Goal: Task Accomplishment & Management: Manage account settings

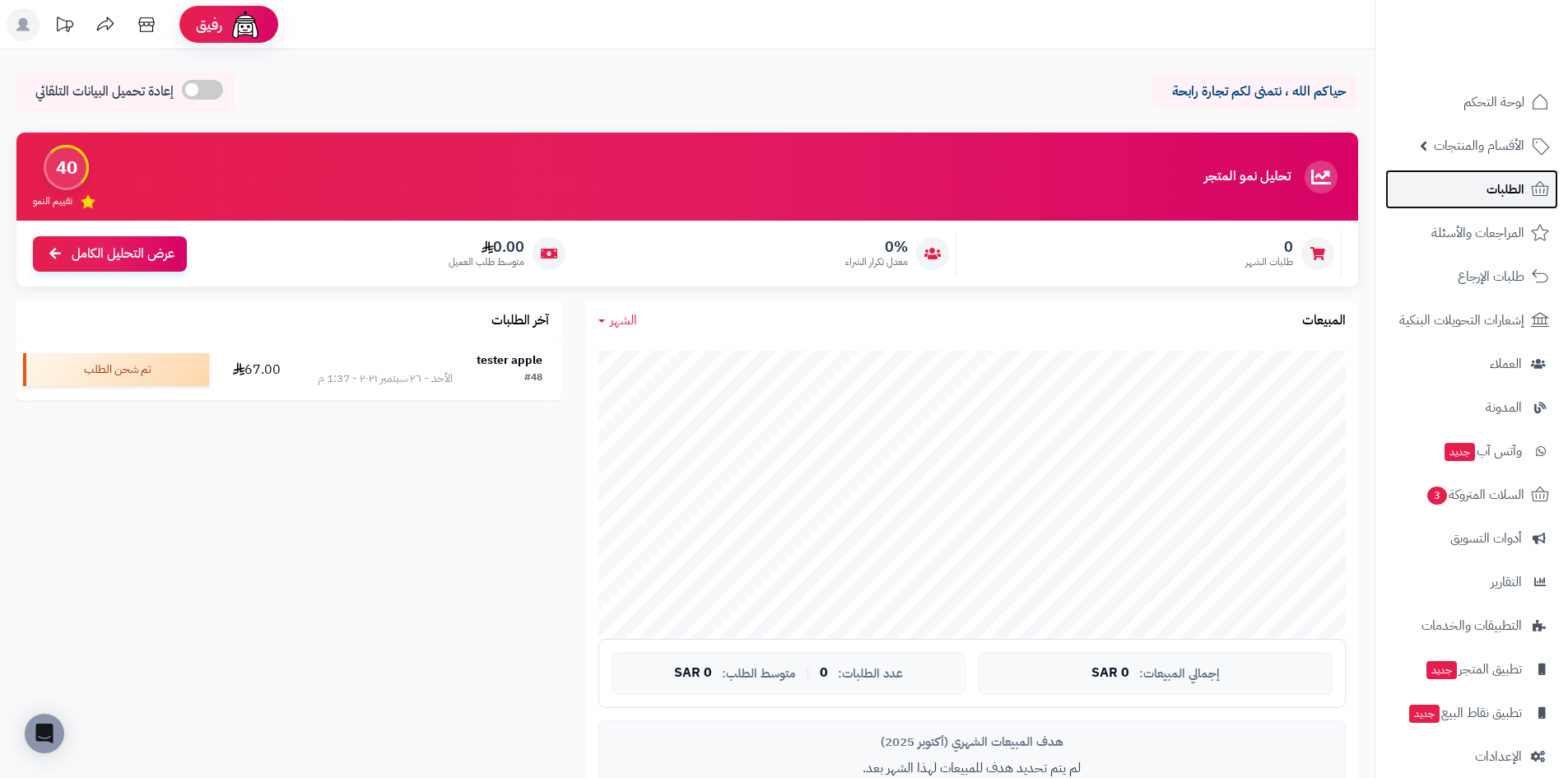
click at [1474, 186] on link "الطلبات" at bounding box center [1472, 189] width 173 height 40
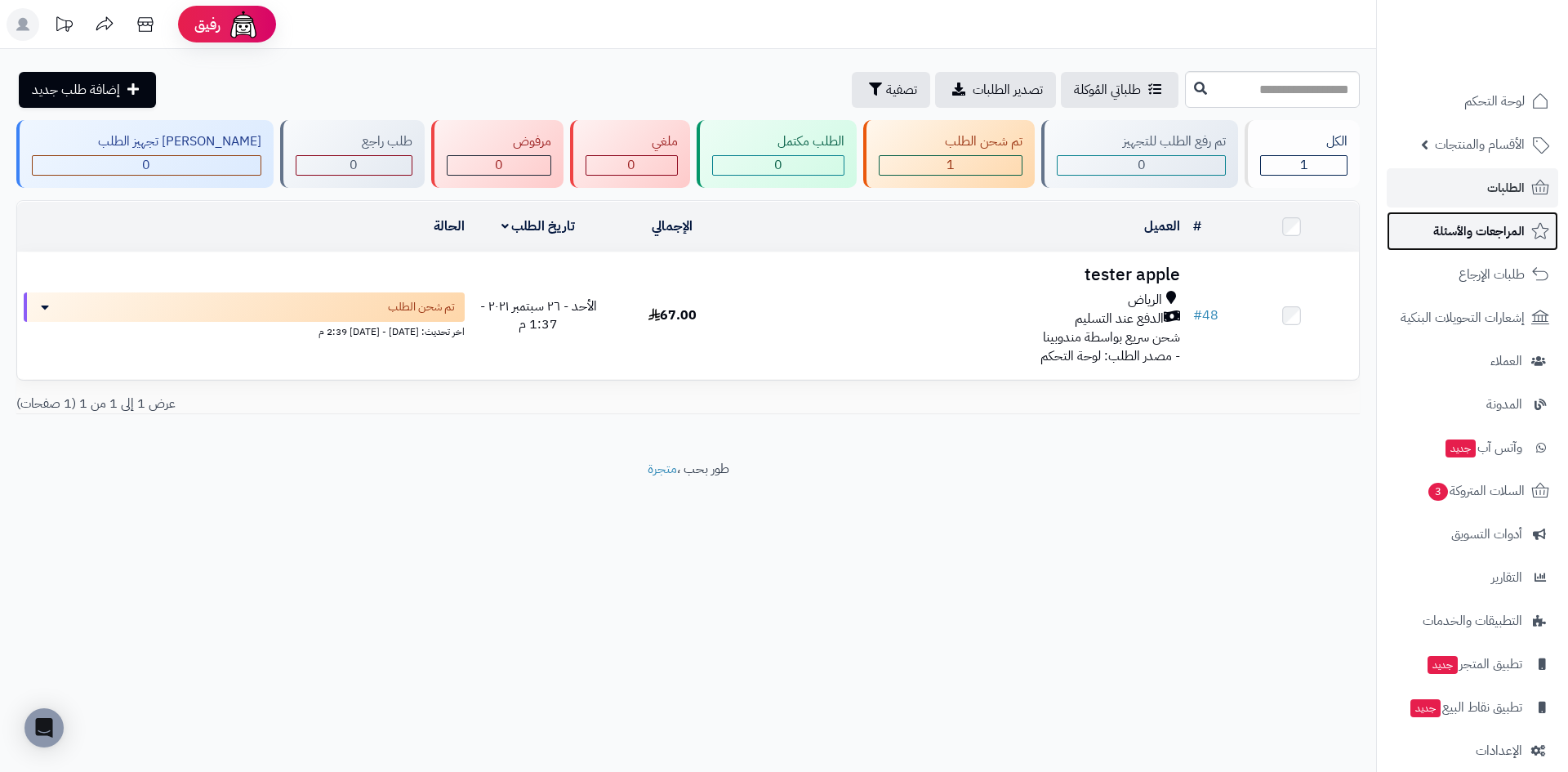
click at [1451, 224] on span "المراجعات والأسئلة" at bounding box center [1479, 231] width 92 height 22
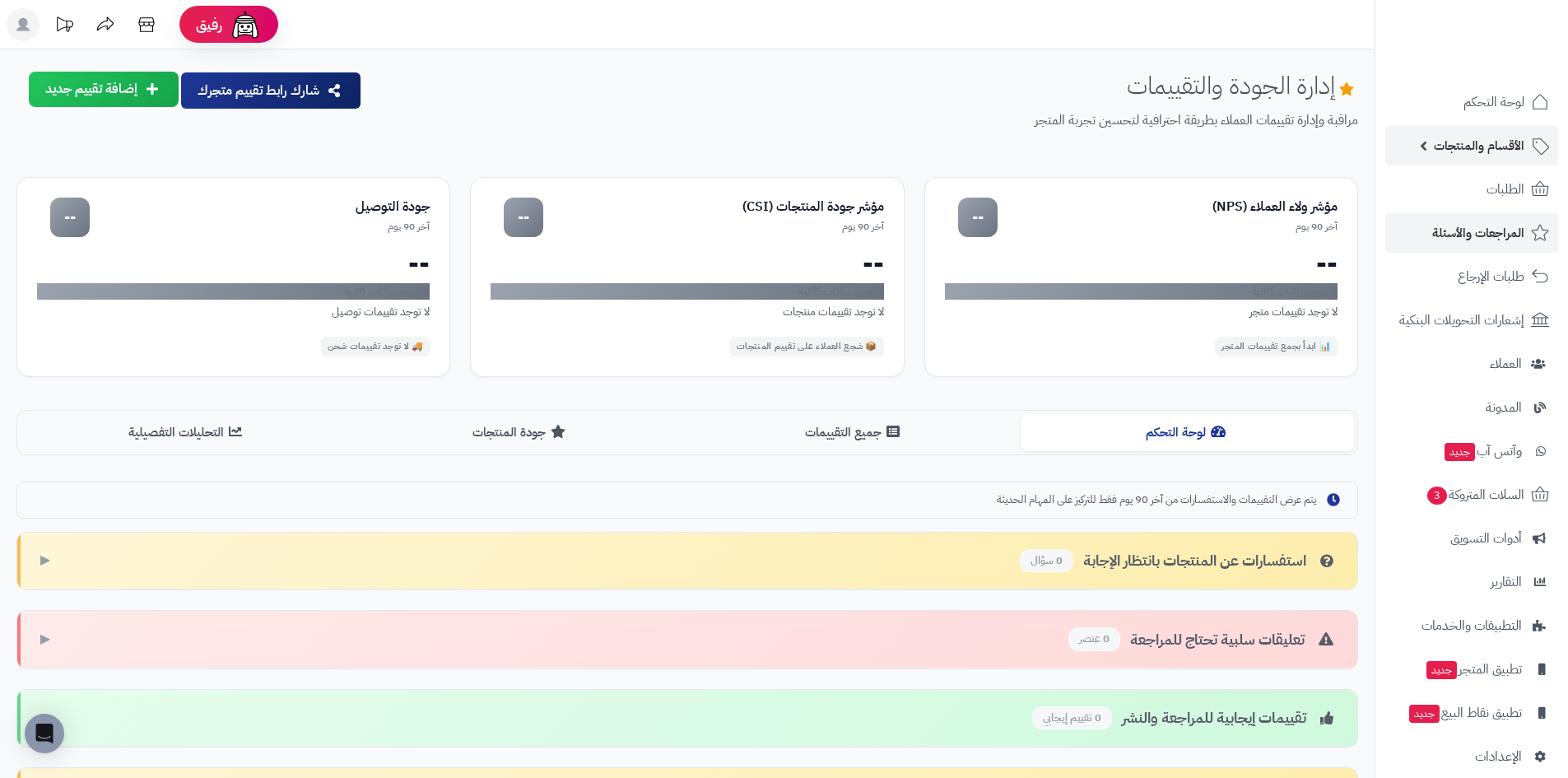
click at [1459, 147] on span "الأقسام والمنتجات" at bounding box center [1479, 145] width 90 height 23
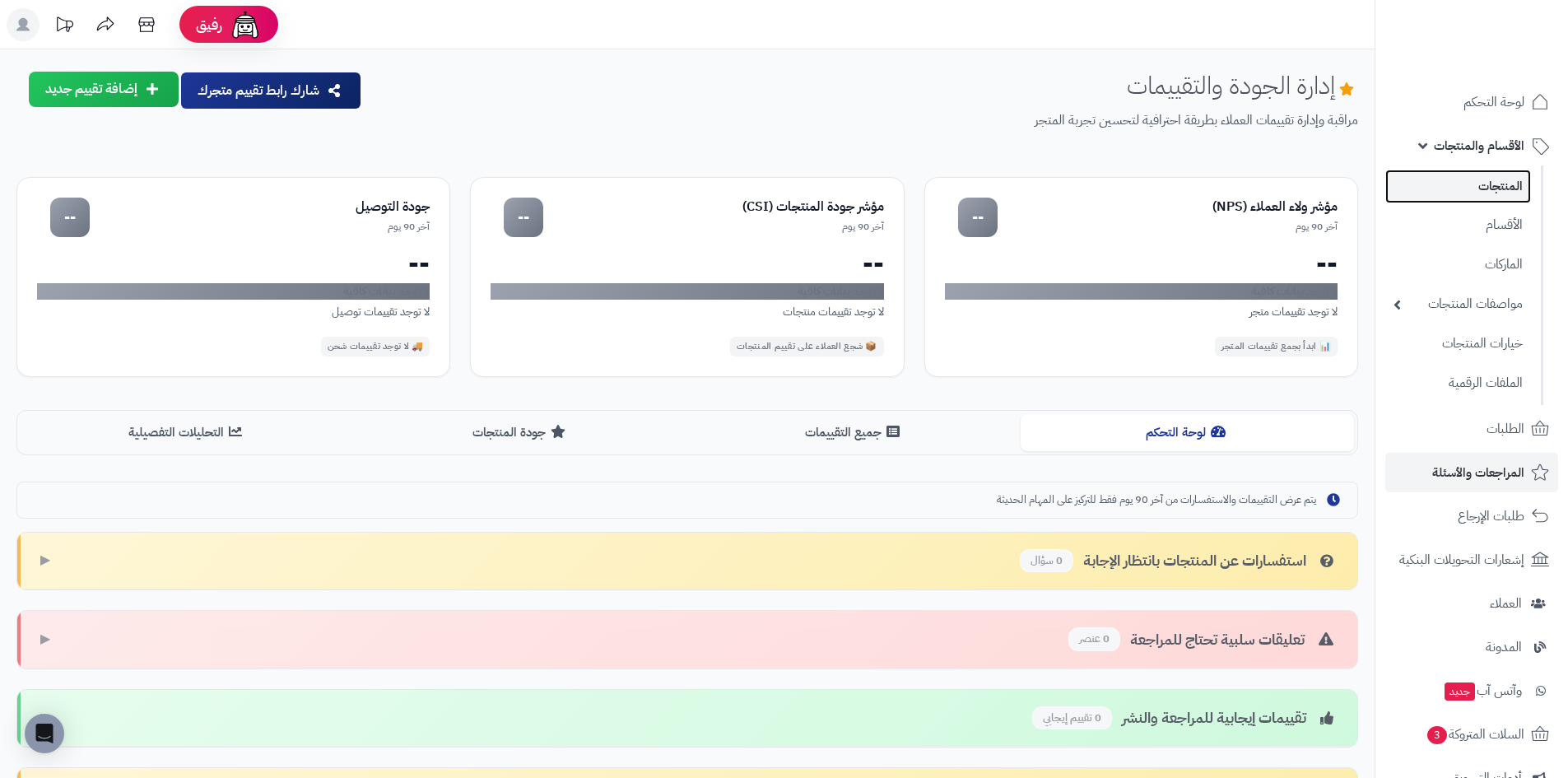
click at [1462, 200] on link "المنتجات" at bounding box center [1458, 186] width 146 height 34
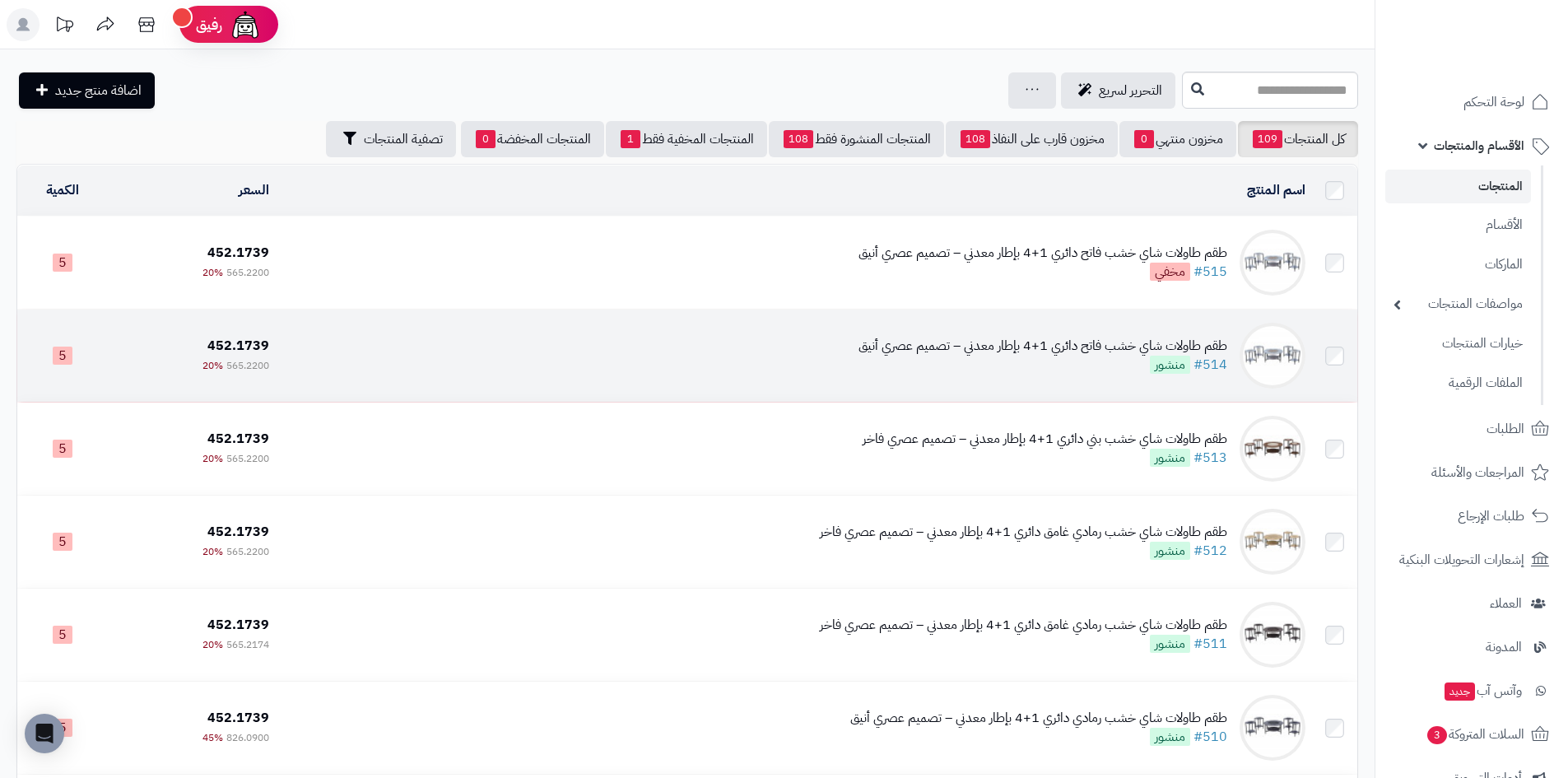
click at [1116, 351] on div "طقم طاولات شاي خشب فاتح دائري 1+4 بإطار معدني – تصميم عصري أنيق" at bounding box center [1043, 347] width 369 height 19
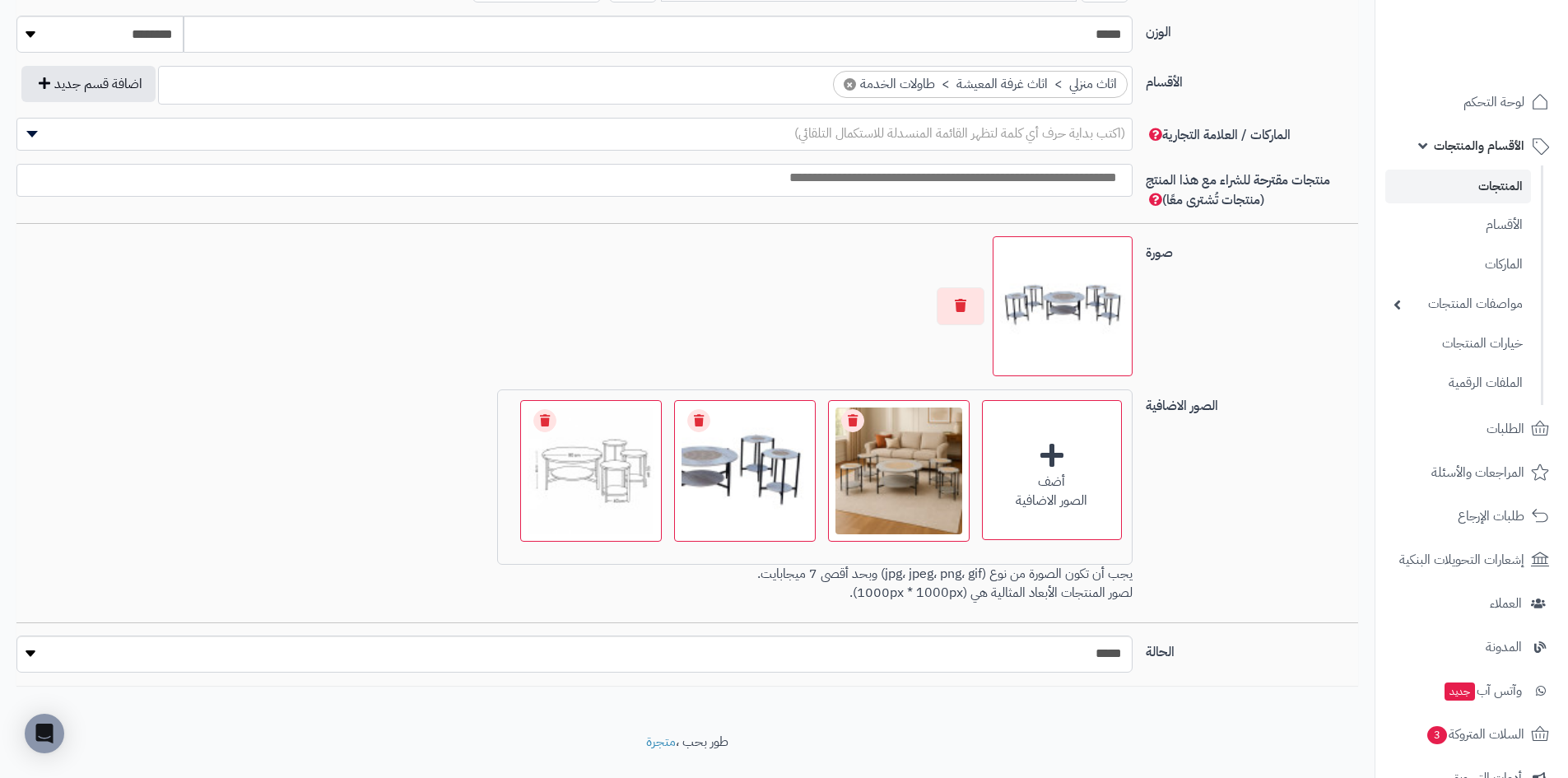
scroll to position [922, 0]
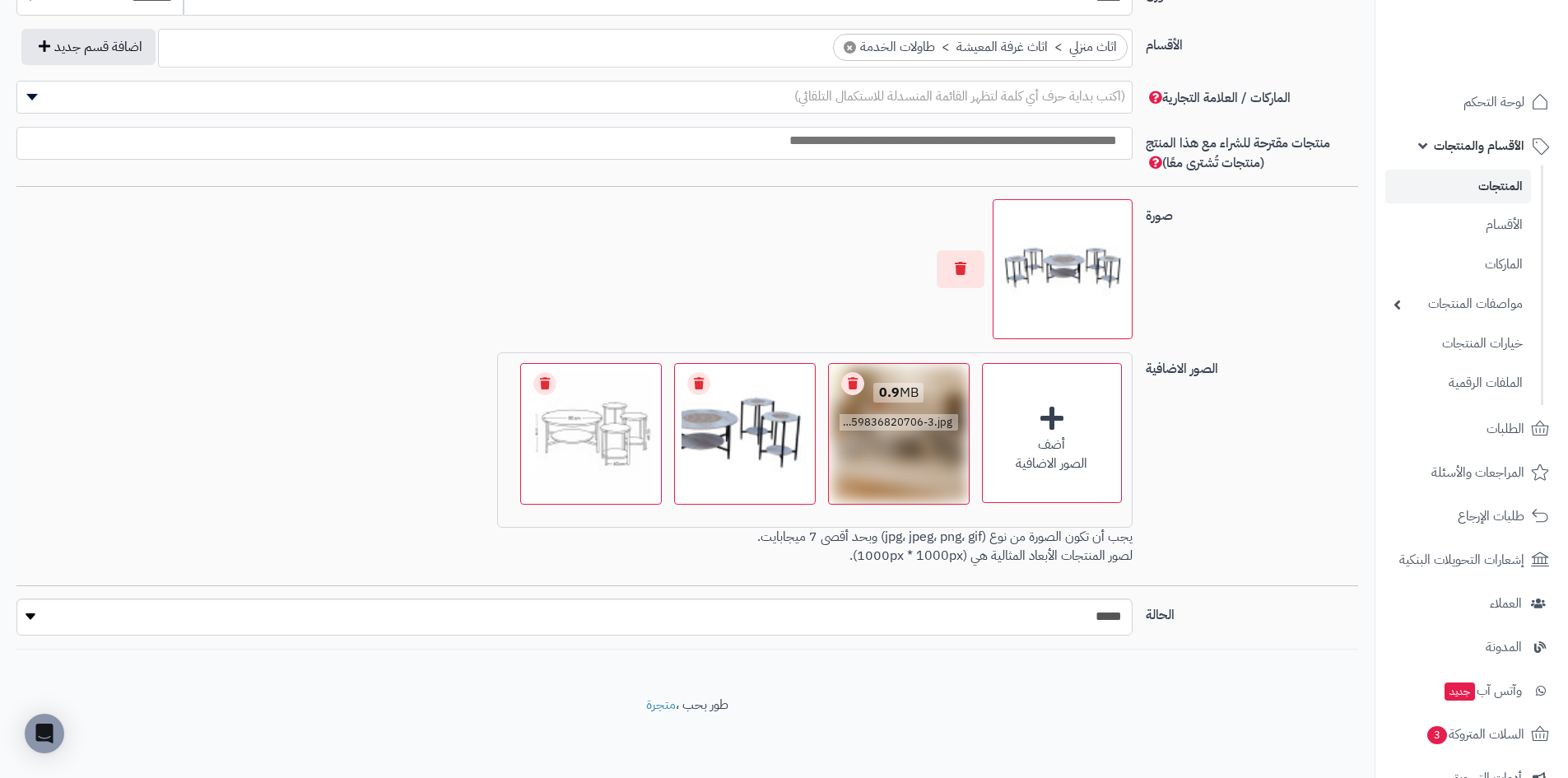
click at [913, 430] on div "0.9 MB catalog/1759836820706-3.jpg" at bounding box center [898, 408] width 140 height 89
click at [1042, 306] on img at bounding box center [1062, 268] width 125 height 125
click at [921, 443] on div "0.9 MB catalog/1759836820706-3.jpg" at bounding box center [898, 408] width 140 height 89
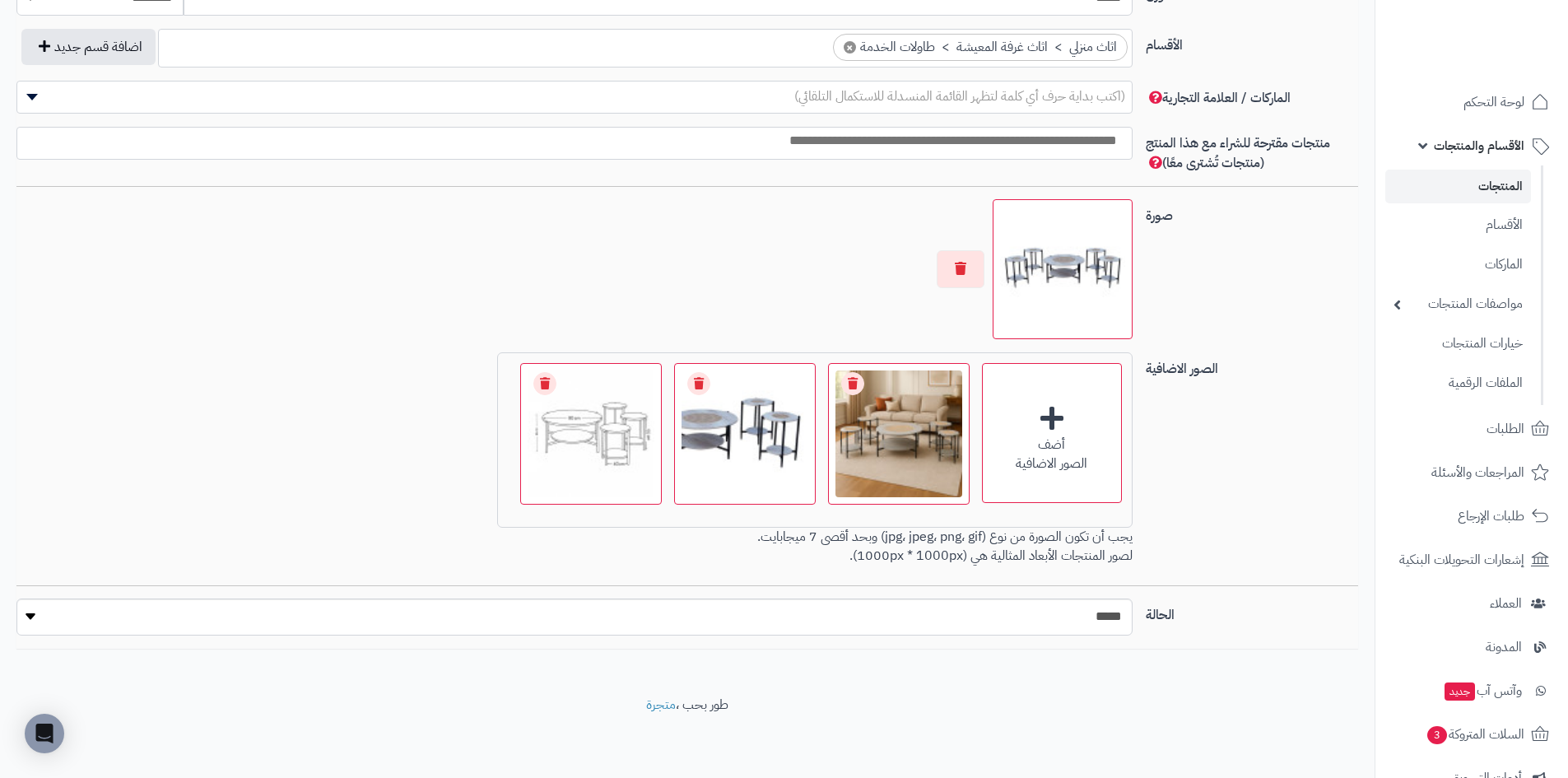
drag, startPoint x: 921, startPoint y: 443, endPoint x: 739, endPoint y: 278, distance: 245.7
click at [739, 278] on div at bounding box center [574, 269] width 1116 height 140
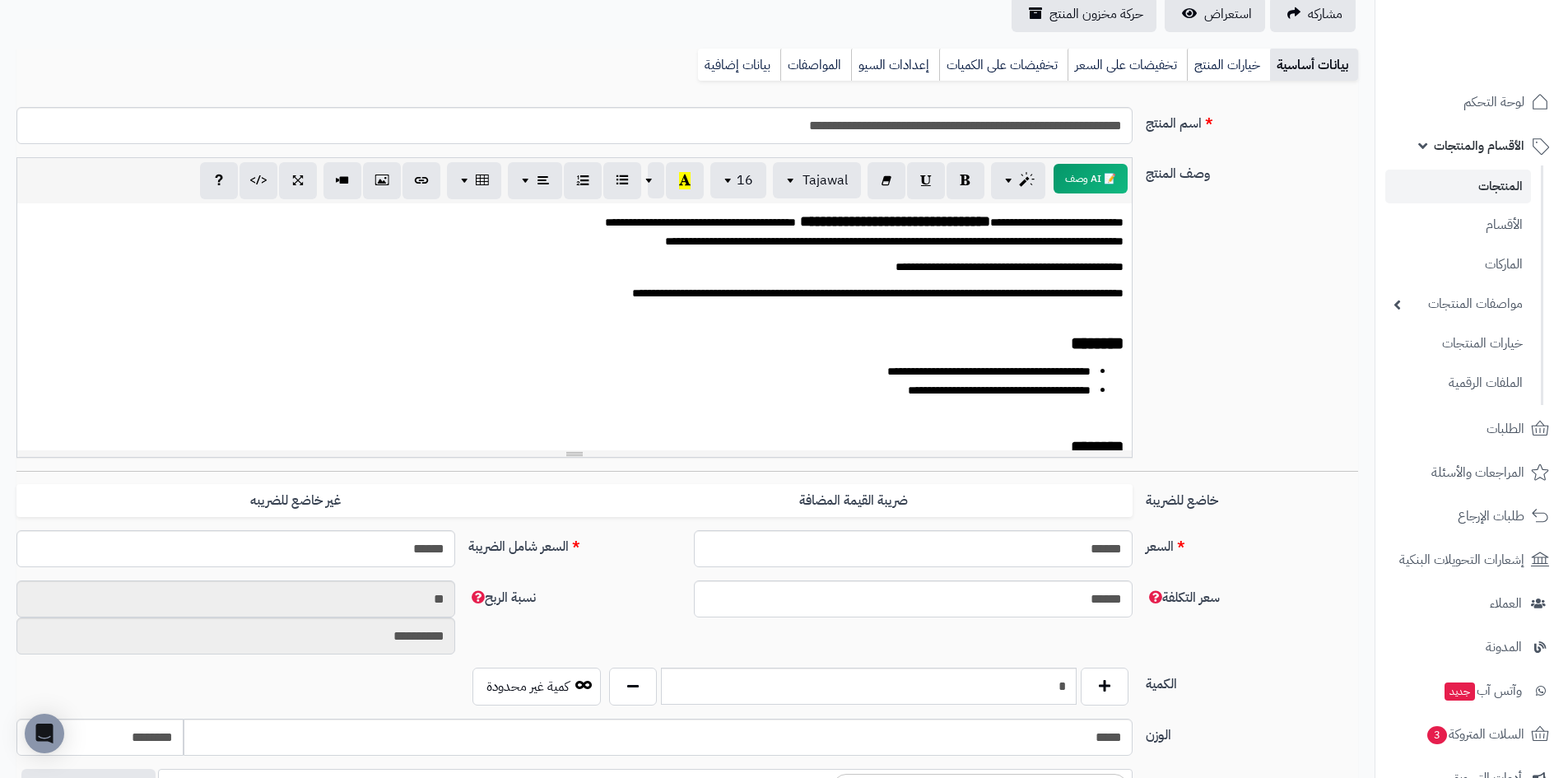
scroll to position [181, 0]
click at [1218, 8] on span "استعراض" at bounding box center [1228, 14] width 48 height 20
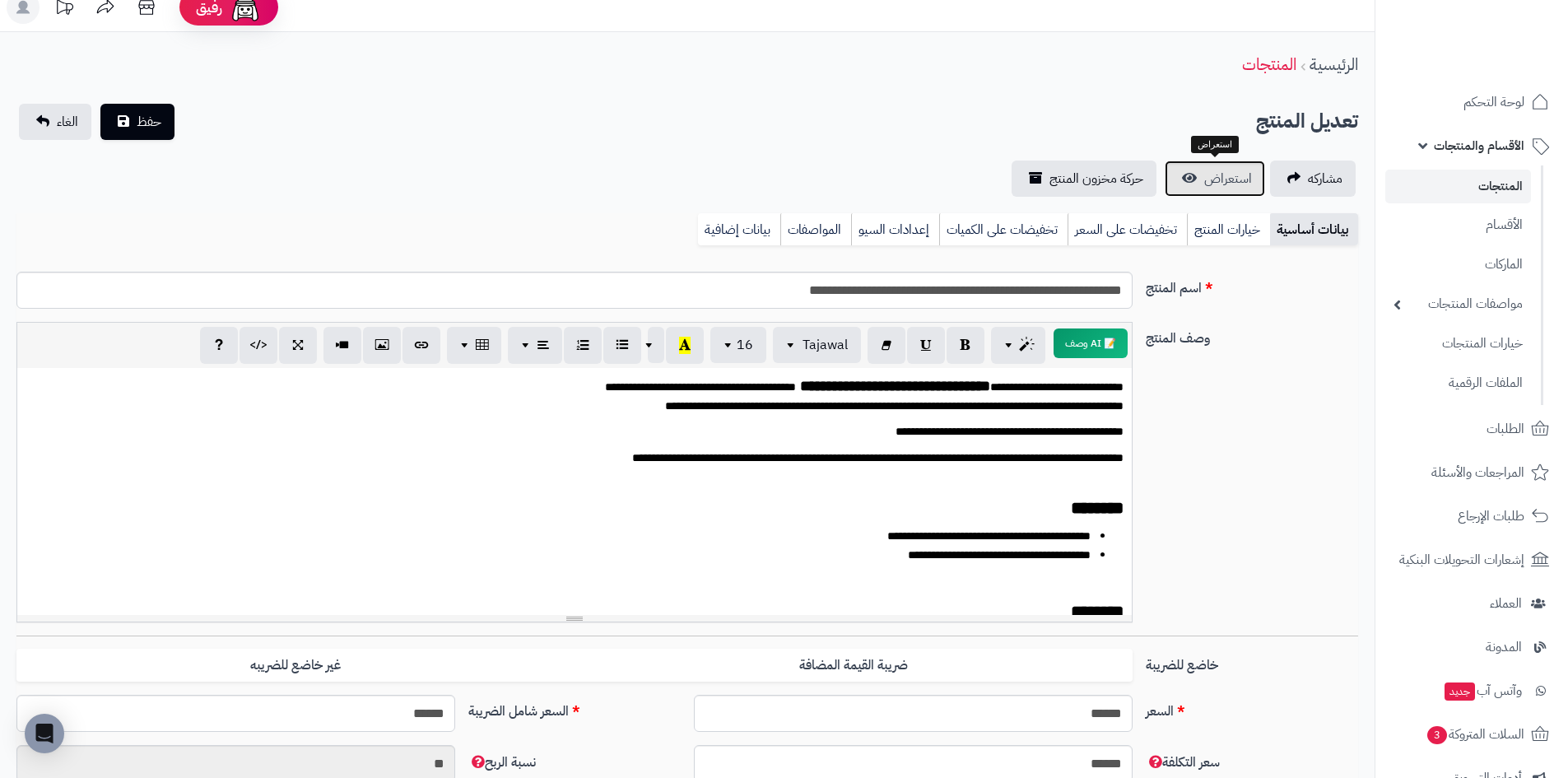
scroll to position [0, 0]
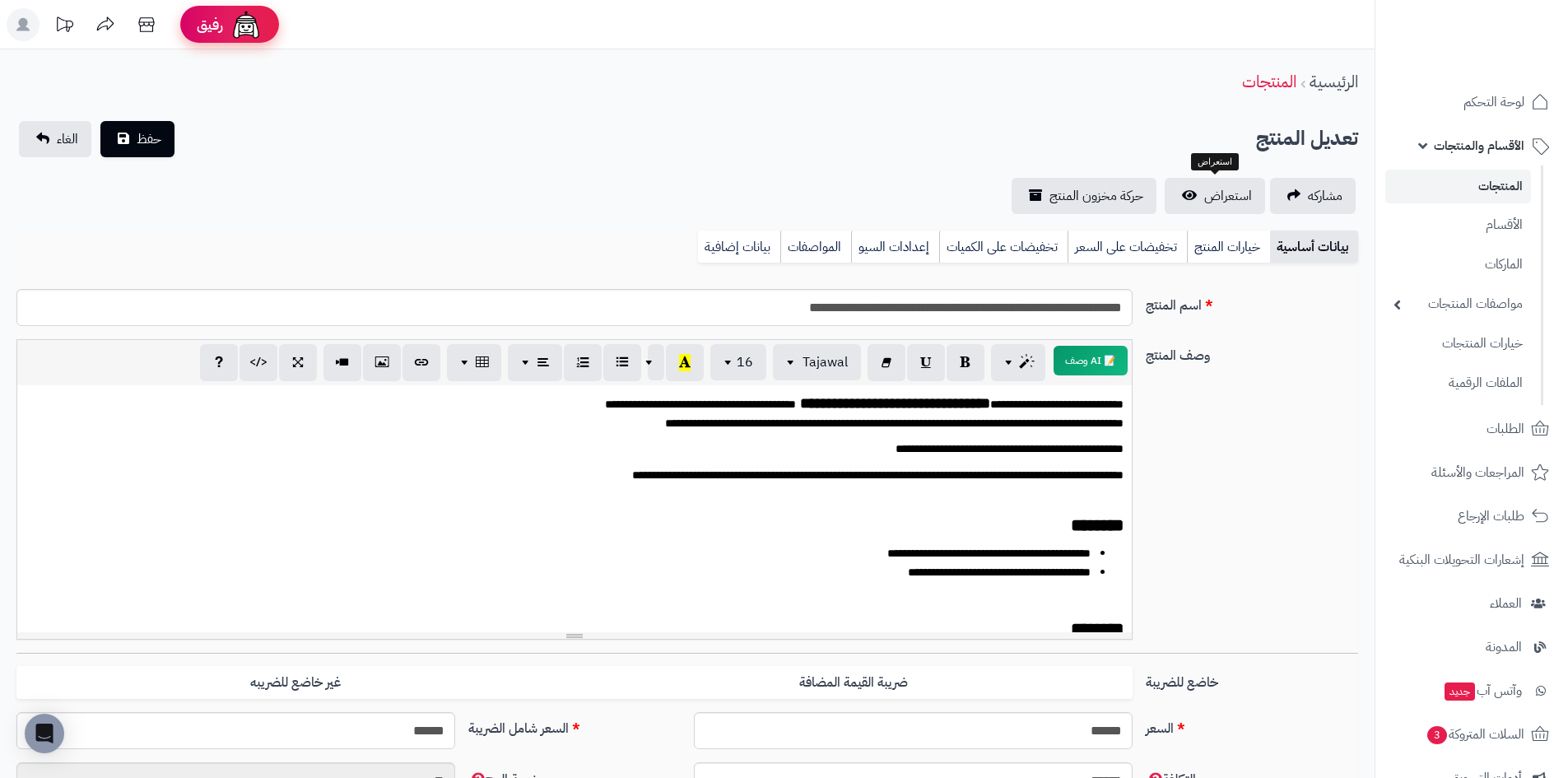
click at [205, 20] on span "رفيق" at bounding box center [210, 24] width 26 height 20
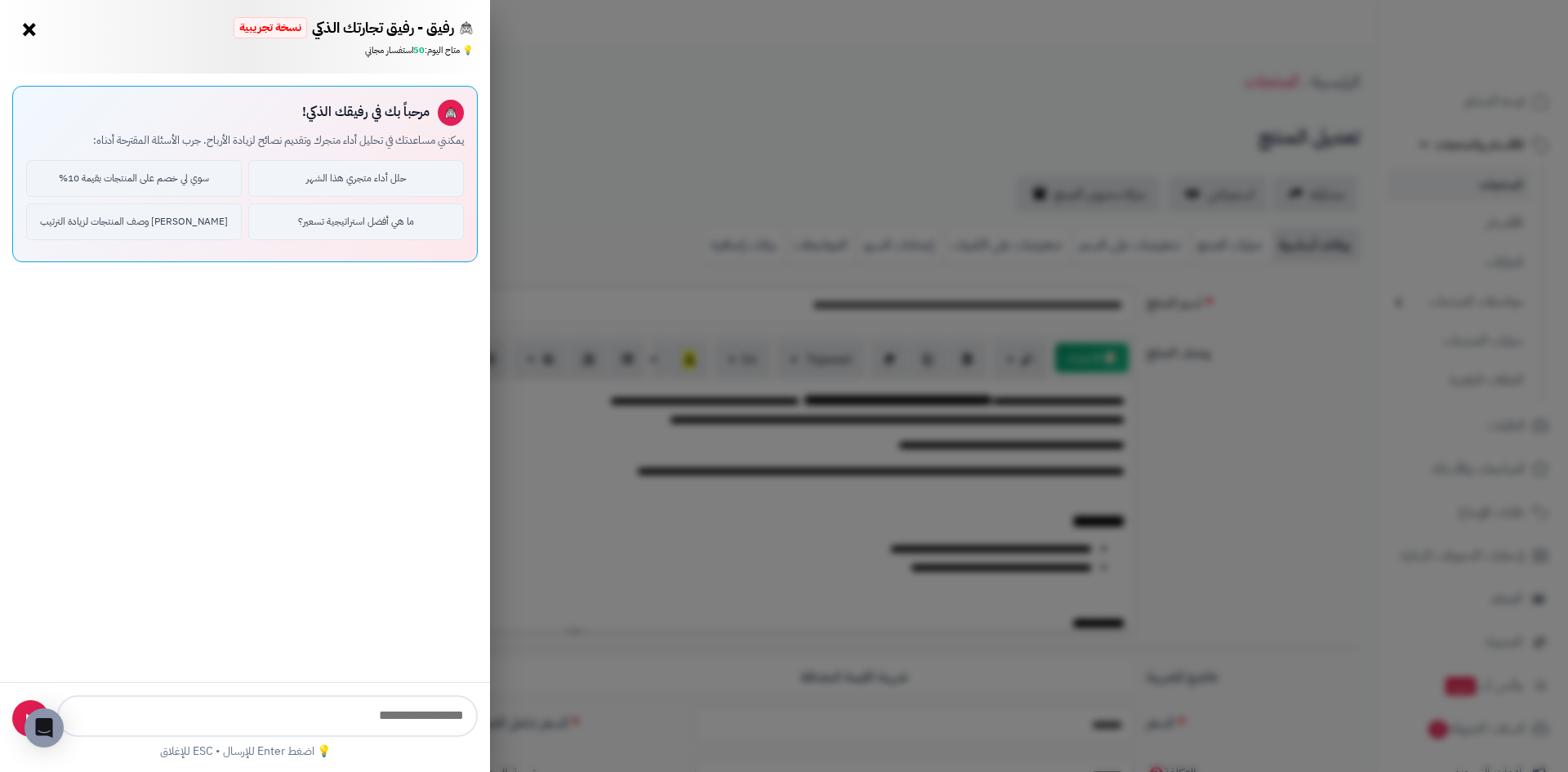
click at [625, 87] on div "رفيق - رفيق تجارتك الذكي نسخة تجريبية ⭐ تاجر متنامي × 💡 متاح [DATE]: 50 استفسار…" at bounding box center [784, 386] width 1568 height 772
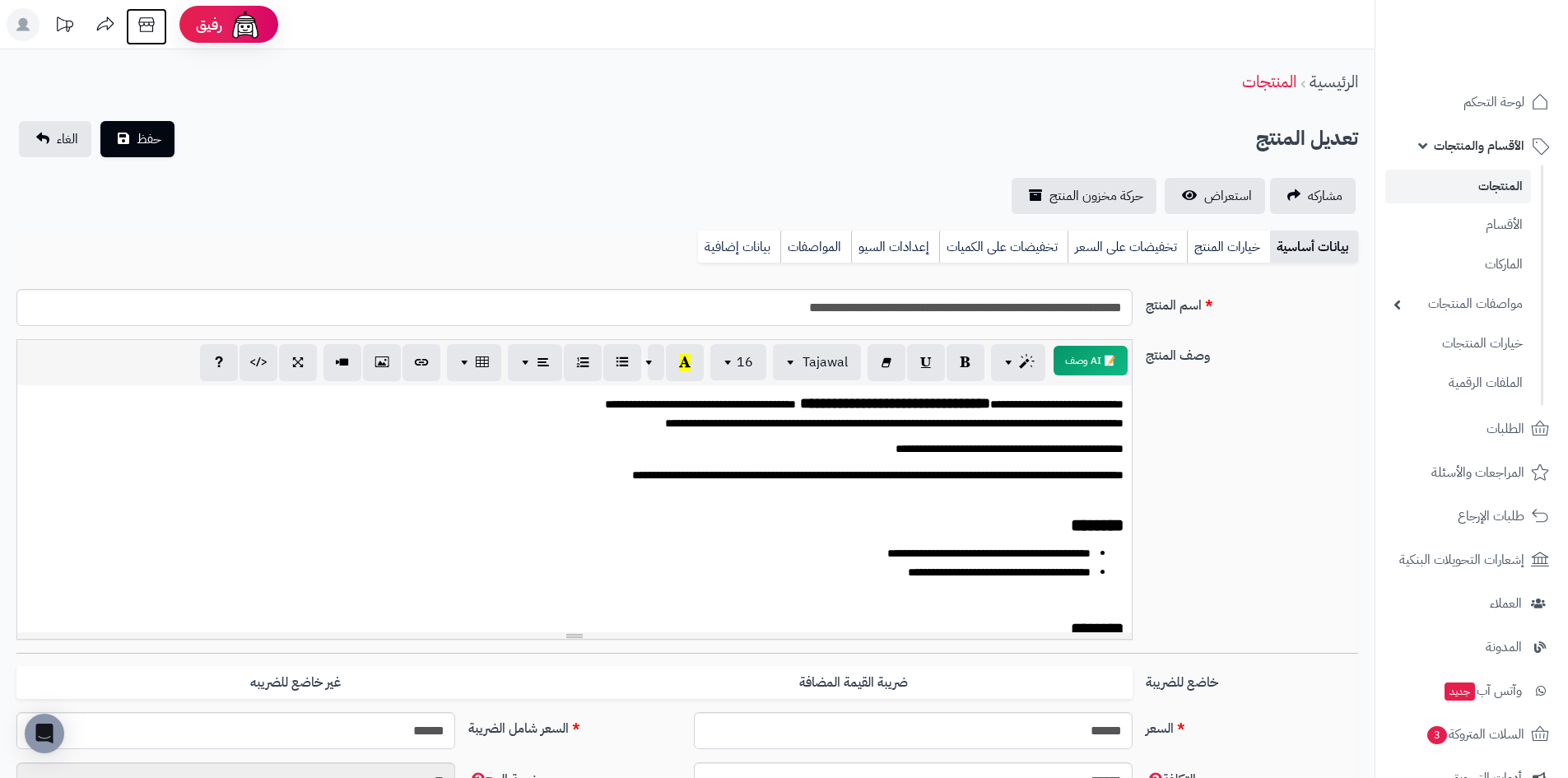
click at [147, 20] on icon at bounding box center [146, 24] width 33 height 33
click at [1482, 178] on link "المنتجات" at bounding box center [1458, 186] width 146 height 34
